Goal: Task Accomplishment & Management: Use online tool/utility

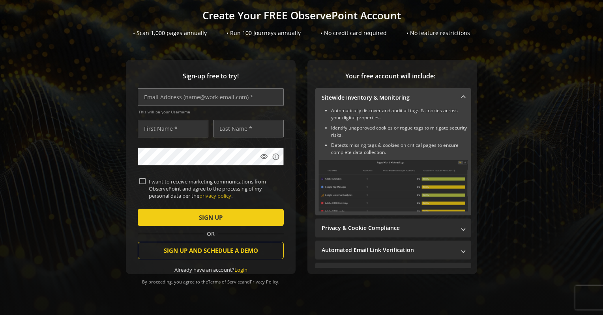
scroll to position [53, 0]
click at [196, 98] on input "text" at bounding box center [211, 97] width 146 height 18
type input "[PERSON_NAME][EMAIL_ADDRESS][DOMAIN_NAME]"
type input "[PERSON_NAME]"
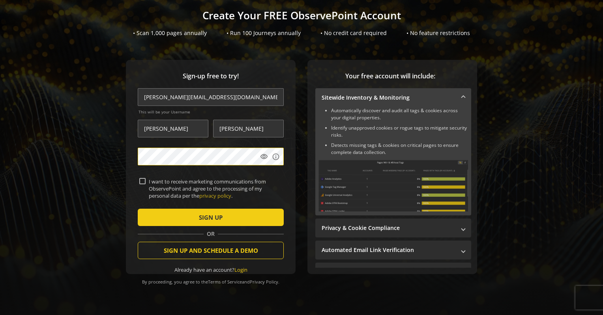
click at [140, 174] on form "[PERSON_NAME][EMAIL_ADDRESS][DOMAIN_NAME] This will be your Username [PERSON_NA…" at bounding box center [211, 180] width 146 height 185
click at [142, 178] on input "I want to receive marketing communications from ObservePoint and agree to the p…" at bounding box center [142, 181] width 6 height 6
checkbox input "true"
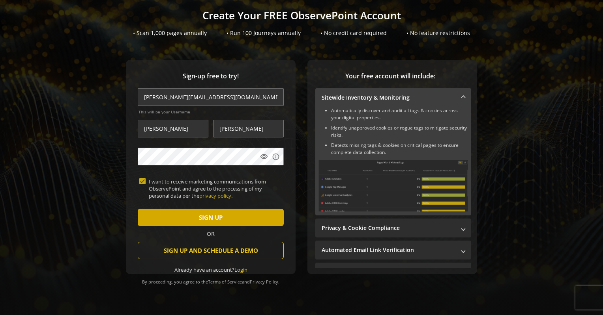
click at [159, 213] on span "submit" at bounding box center [211, 217] width 146 height 19
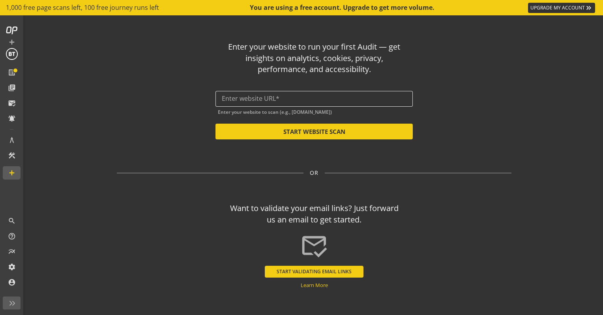
click at [329, 96] on input "text" at bounding box center [314, 98] width 185 height 7
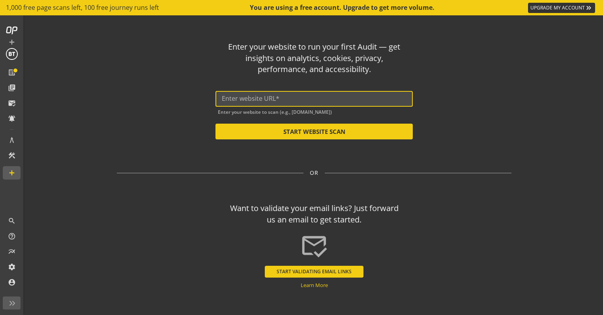
paste input "[URL][DOMAIN_NAME]"
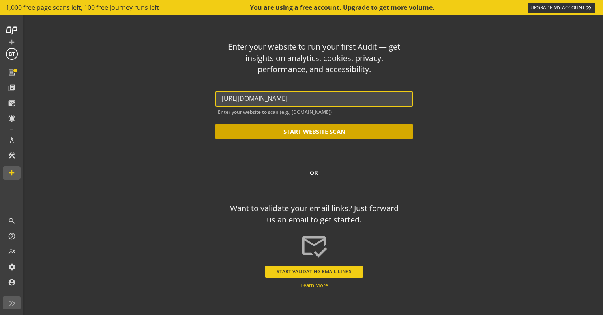
type input "[URL][DOMAIN_NAME]"
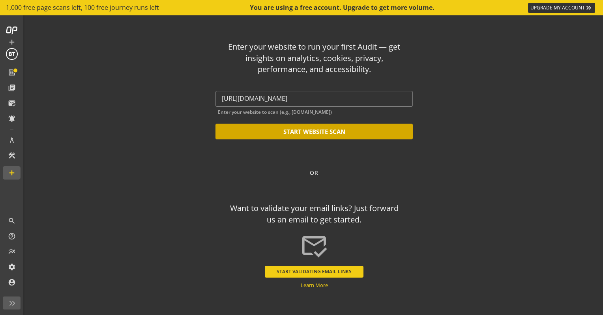
click at [298, 132] on button "START WEBSITE SCAN" at bounding box center [313, 132] width 197 height 16
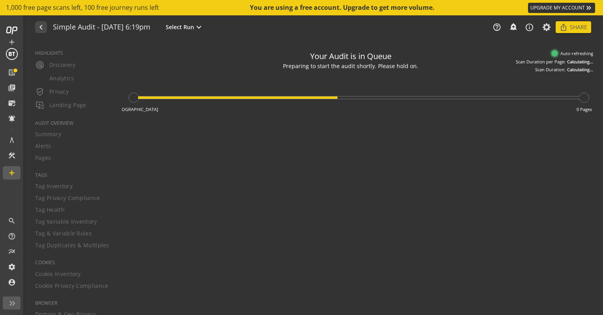
type textarea "Notes can include: -a description of what this audit is validating -changes in …"
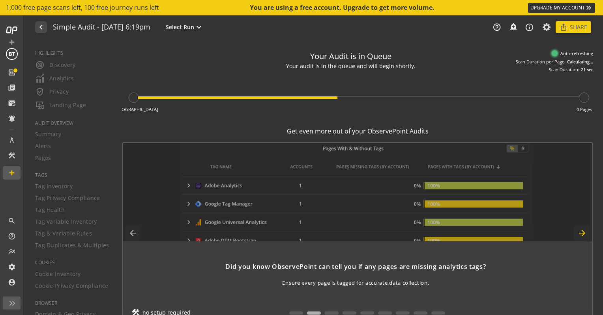
click at [580, 230] on mat-icon "arrow_forward" at bounding box center [582, 234] width 16 height 16
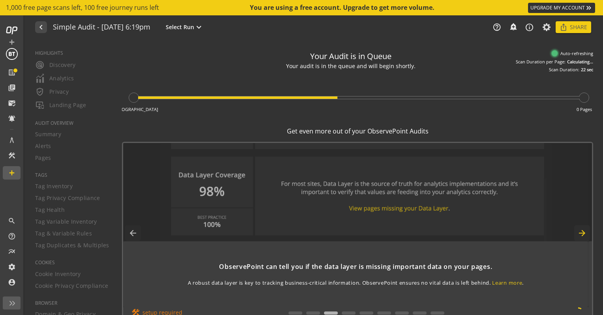
click at [580, 230] on mat-icon "arrow_forward" at bounding box center [582, 234] width 16 height 16
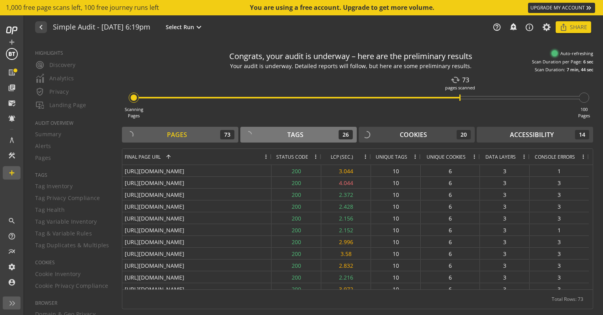
click at [302, 138] on div "Tags" at bounding box center [295, 135] width 16 height 9
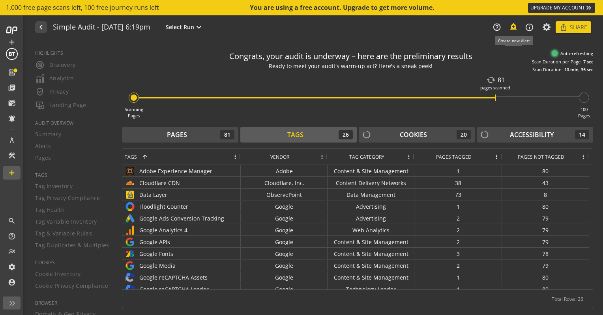
click at [513, 28] on mat-icon "add_alert" at bounding box center [513, 26] width 8 height 8
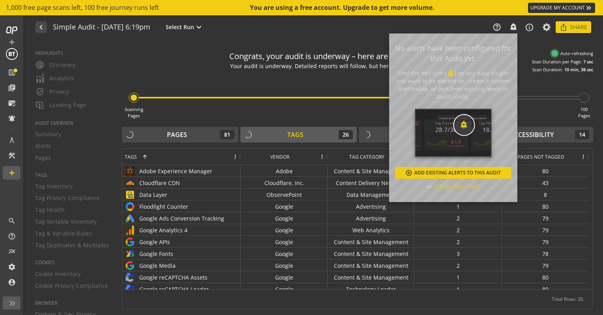
click at [522, 47] on div at bounding box center [301, 157] width 603 height 315
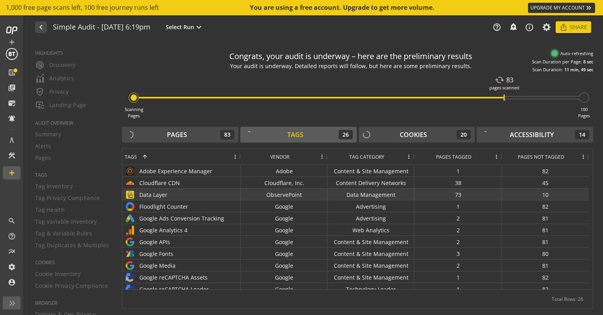
click at [161, 192] on div "Data Layer" at bounding box center [182, 194] width 114 height 11
click at [228, 192] on div "Data Layer" at bounding box center [182, 194] width 114 height 11
click at [241, 190] on div "ObservePoint" at bounding box center [284, 194] width 87 height 11
click at [151, 192] on div "Data Layer" at bounding box center [182, 194] width 114 height 11
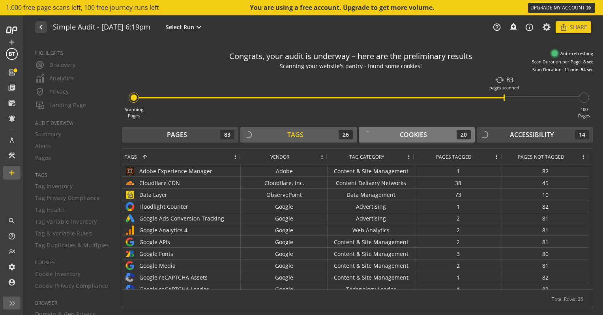
click at [426, 134] on div "Cookies" at bounding box center [412, 135] width 27 height 9
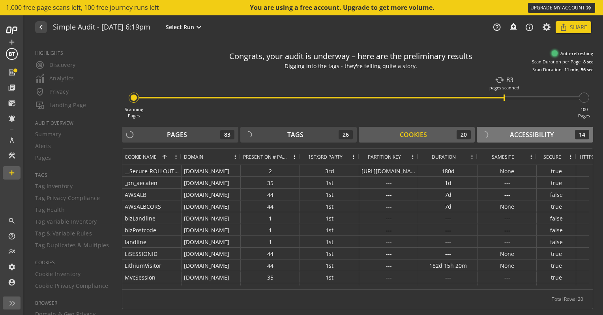
click at [489, 135] on div "Accessibility 14" at bounding box center [534, 134] width 108 height 9
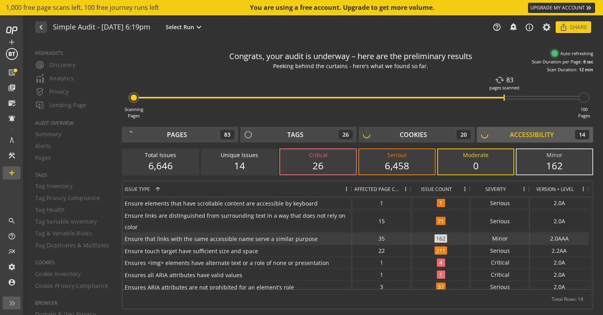
click at [432, 243] on div "162" at bounding box center [440, 239] width 59 height 12
